Goal: Book appointment/travel/reservation

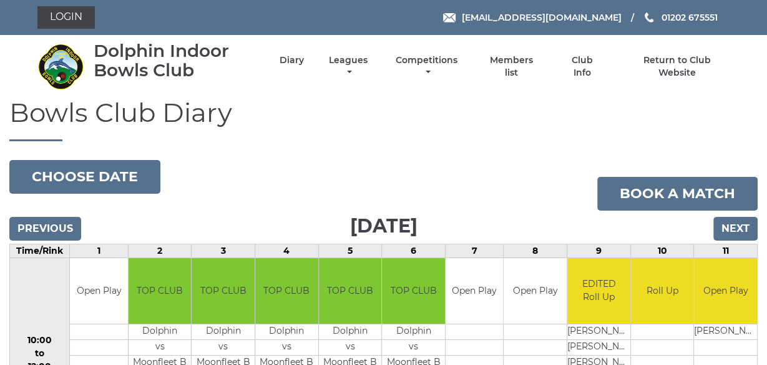
click at [310, 93] on nav "Dolphin Indoor Bowls Club Diary Leagues Club leagues - Winter 2025/2026 Club le…" at bounding box center [383, 66] width 767 height 63
click at [734, 231] on input "Next" at bounding box center [736, 229] width 44 height 24
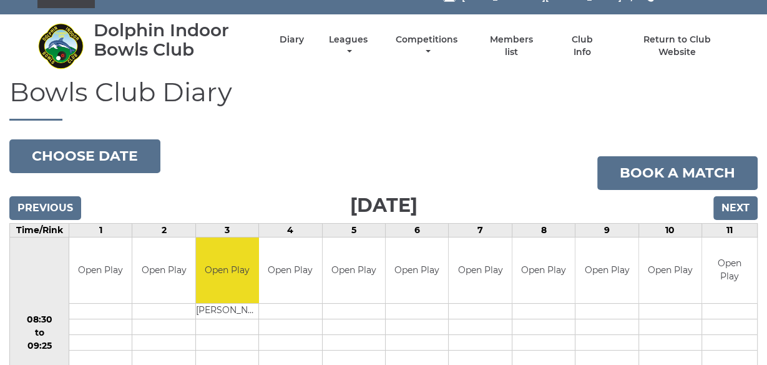
scroll to position [20, 0]
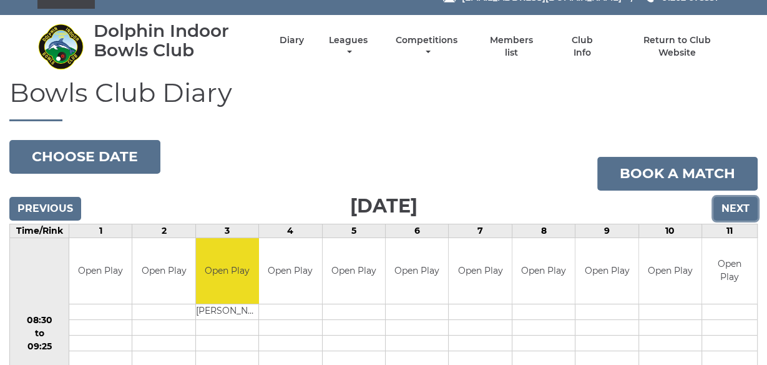
click at [742, 207] on input "Next" at bounding box center [736, 209] width 44 height 24
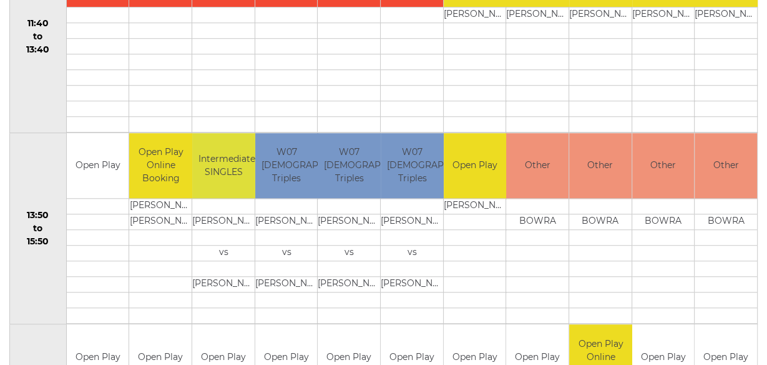
scroll to position [719, 0]
